Goal: Task Accomplishment & Management: Manage account settings

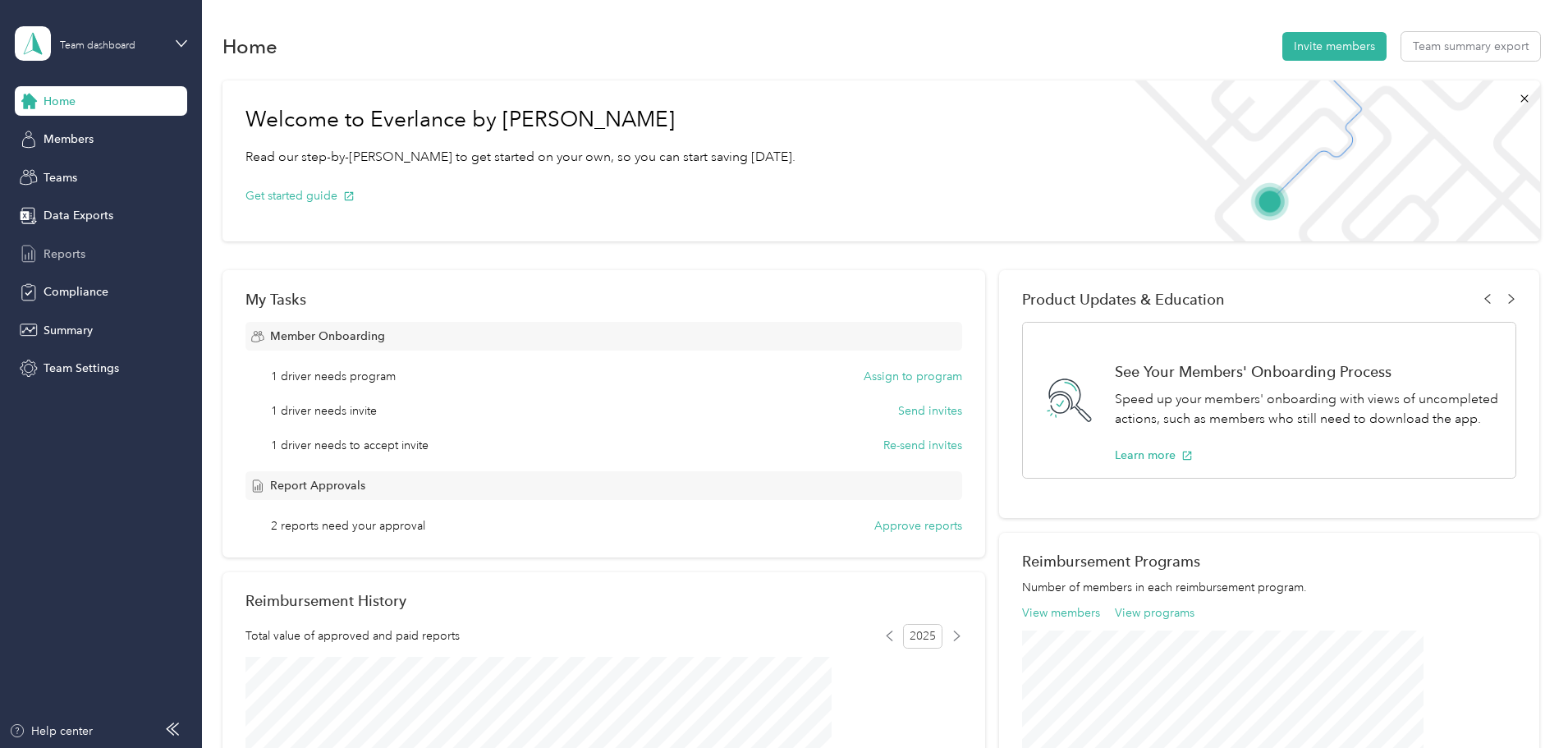
click at [61, 250] on span "Reports" at bounding box center [64, 254] width 42 height 17
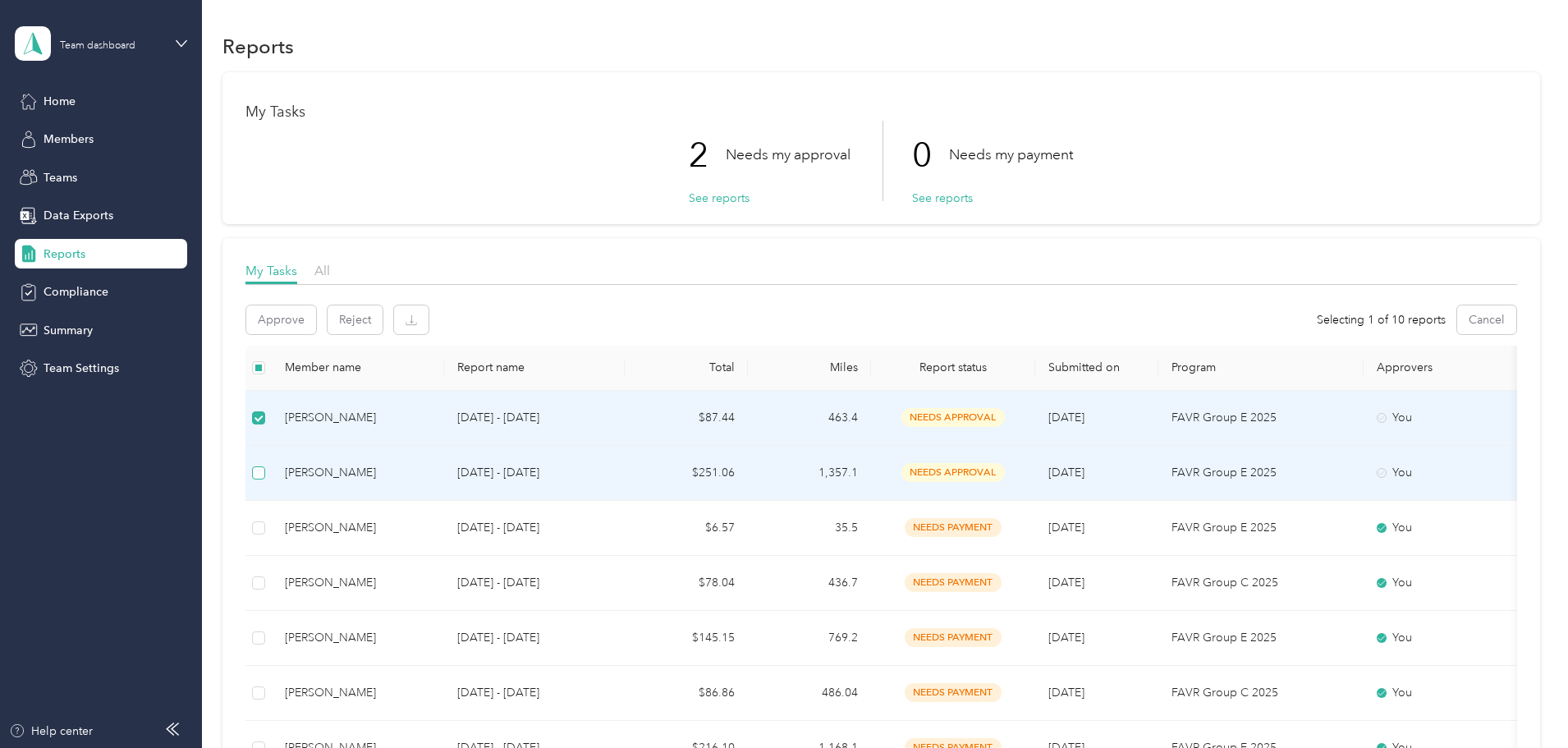
click at [265, 465] on label at bounding box center [258, 473] width 13 height 18
click at [316, 328] on button "Approve" at bounding box center [281, 319] width 70 height 28
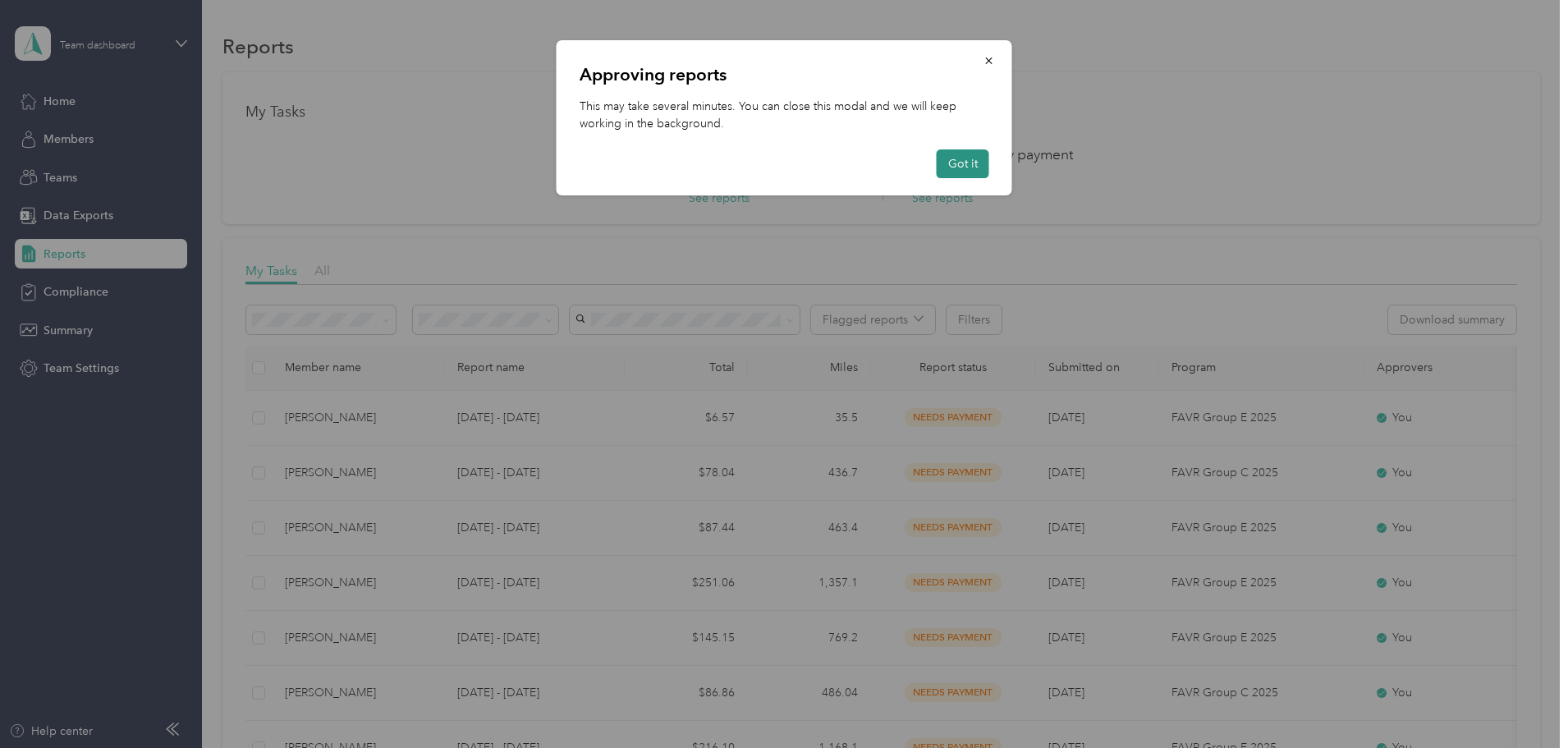
click at [977, 170] on button "Got it" at bounding box center [963, 163] width 52 height 28
